Goal: Obtain resource: Download file/media

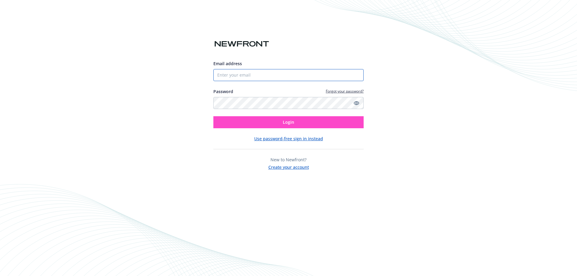
type input "[EMAIL_ADDRESS][DOMAIN_NAME]"
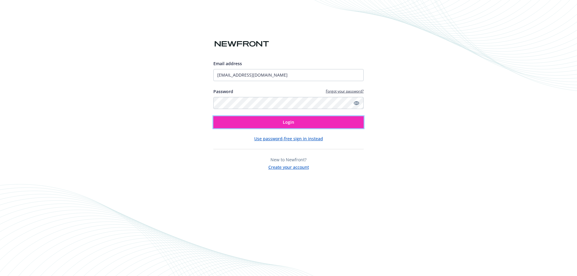
drag, startPoint x: 270, startPoint y: 120, endPoint x: 191, endPoint y: 168, distance: 92.4
click at [270, 120] on button "Login" at bounding box center [288, 122] width 150 height 12
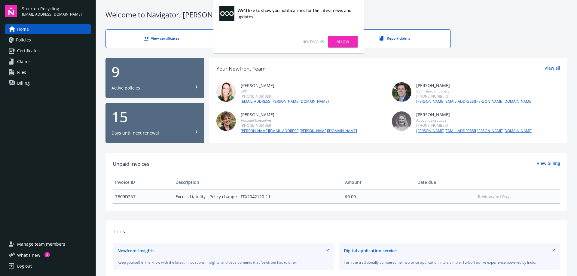
click at [496, 37] on div "View certificates View auto IDs Report claims" at bounding box center [337, 38] width 462 height 19
click at [314, 40] on link "No, thanks" at bounding box center [312, 41] width 21 height 5
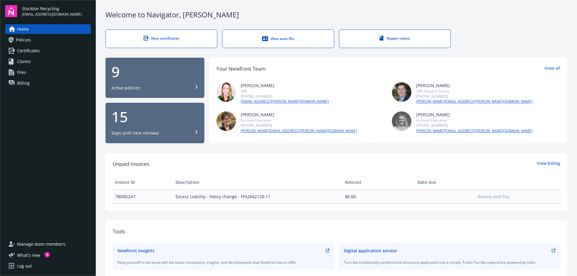
click at [35, 51] on span "Certificates" at bounding box center [28, 51] width 23 height 10
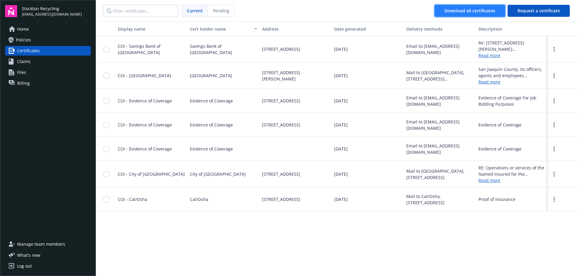
click at [478, 11] on div "Download all certificates" at bounding box center [470, 10] width 51 height 11
click at [26, 72] on link "Files" at bounding box center [48, 73] width 86 height 10
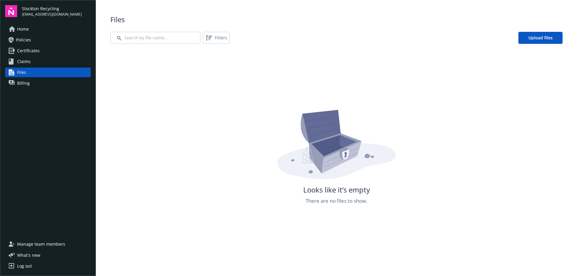
click at [30, 39] on span "Policies" at bounding box center [23, 40] width 15 height 10
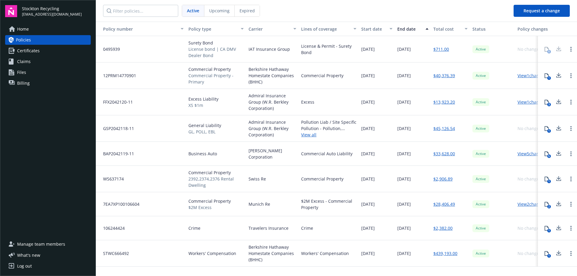
click at [559, 152] on icon at bounding box center [559, 153] width 4 height 4
